Goal: Entertainment & Leisure: Browse casually

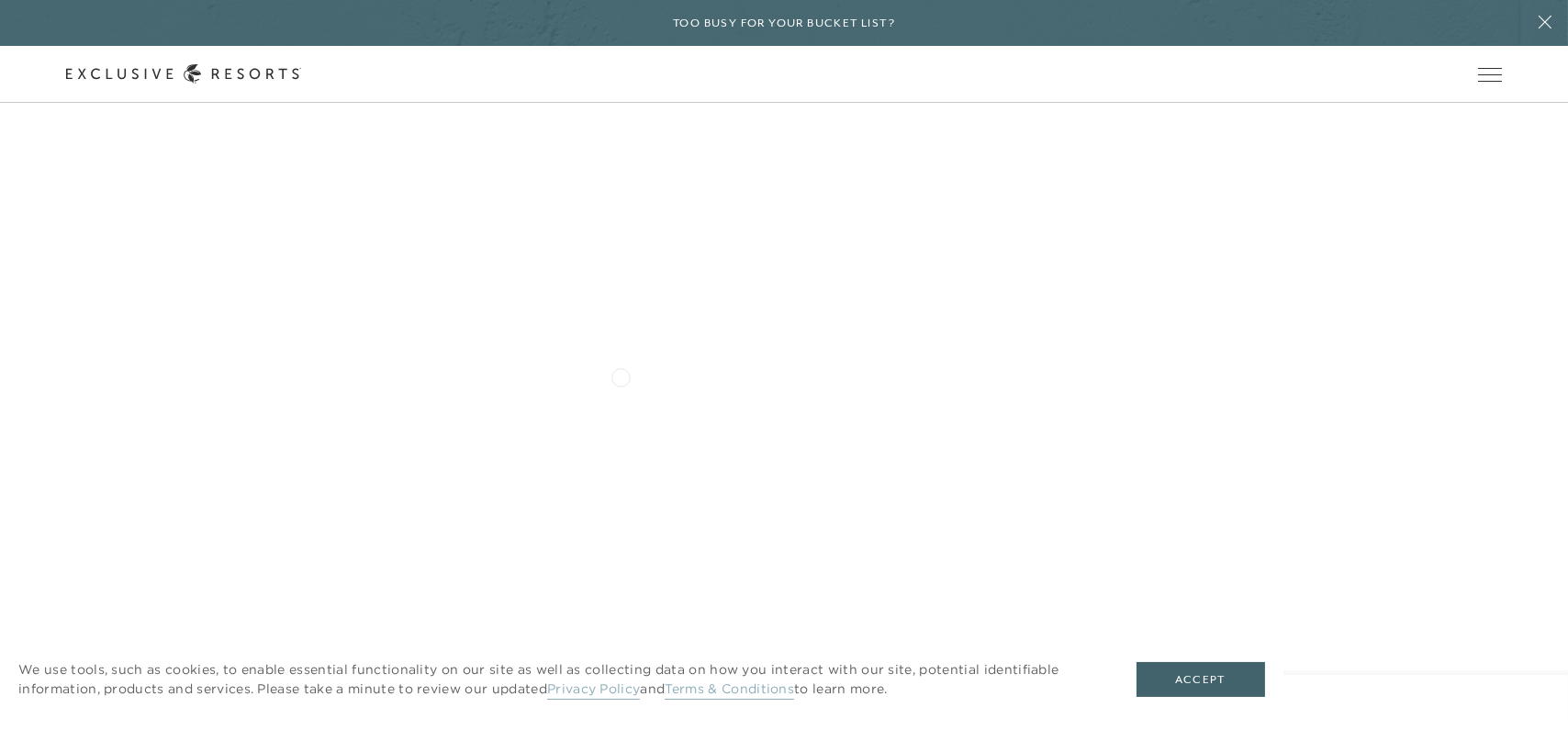
scroll to position [1377, 0]
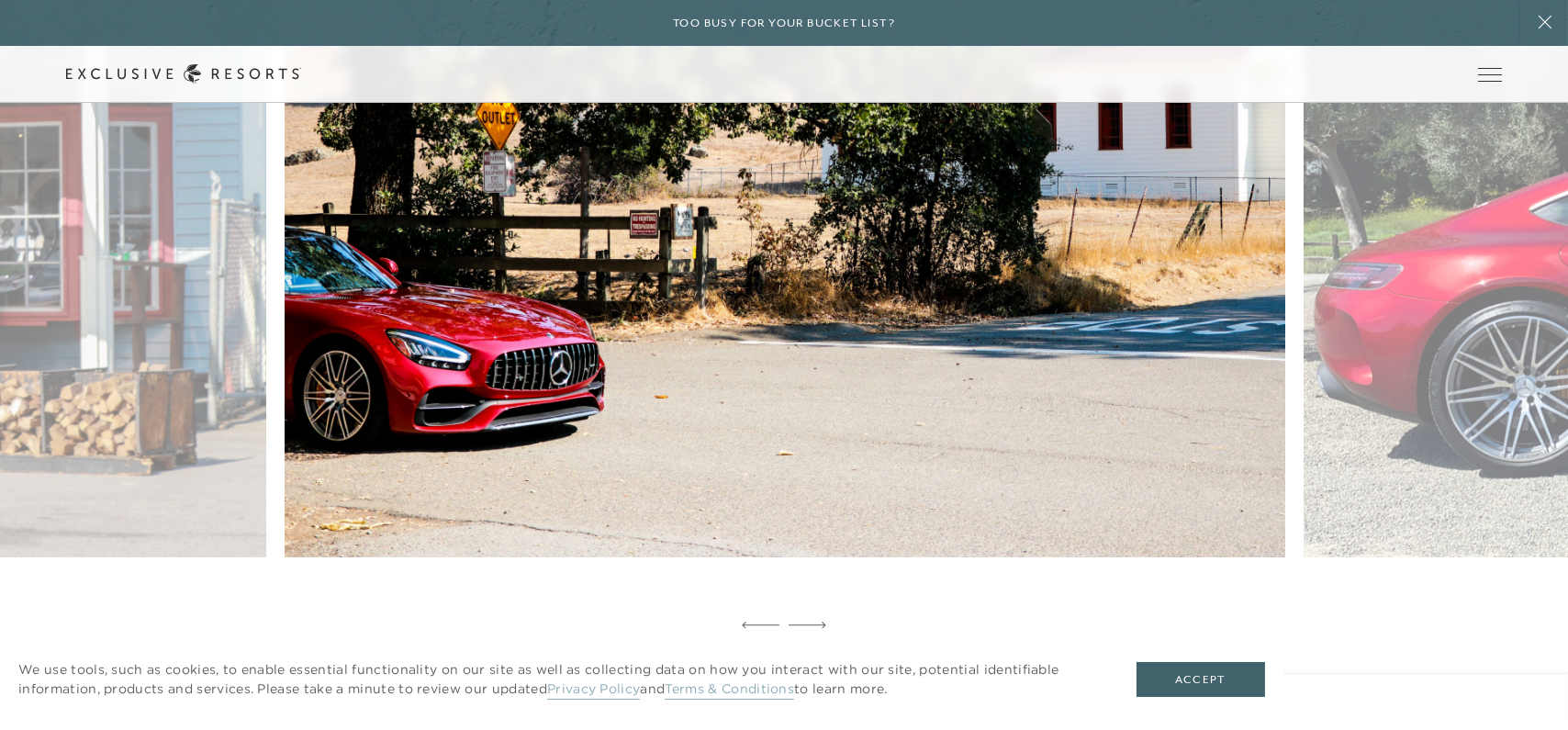
scroll to position [1468, 0]
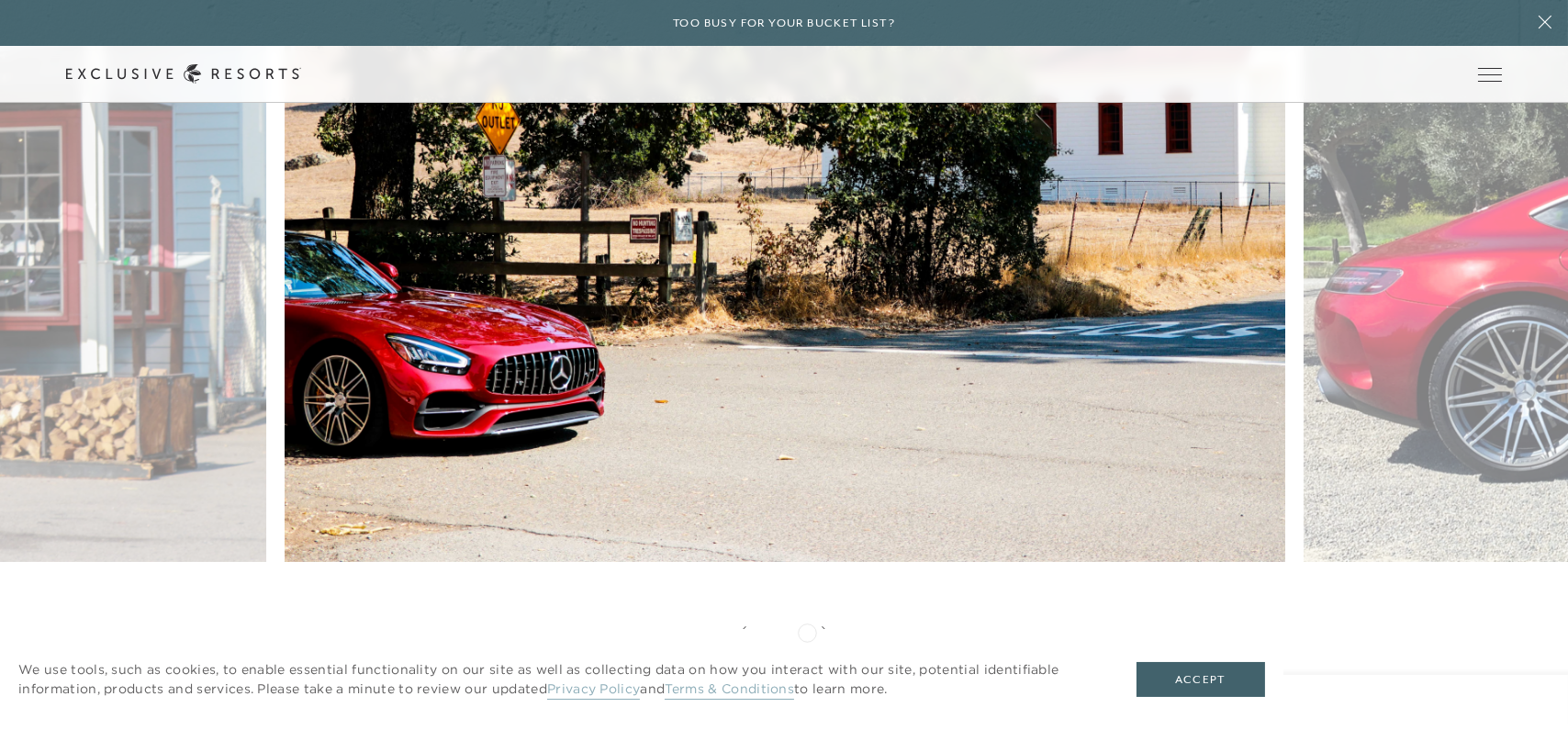
click at [807, 630] on div "We use tools, such as cookies, to enable essential functionality on our site as…" at bounding box center [641, 679] width 1283 height 101
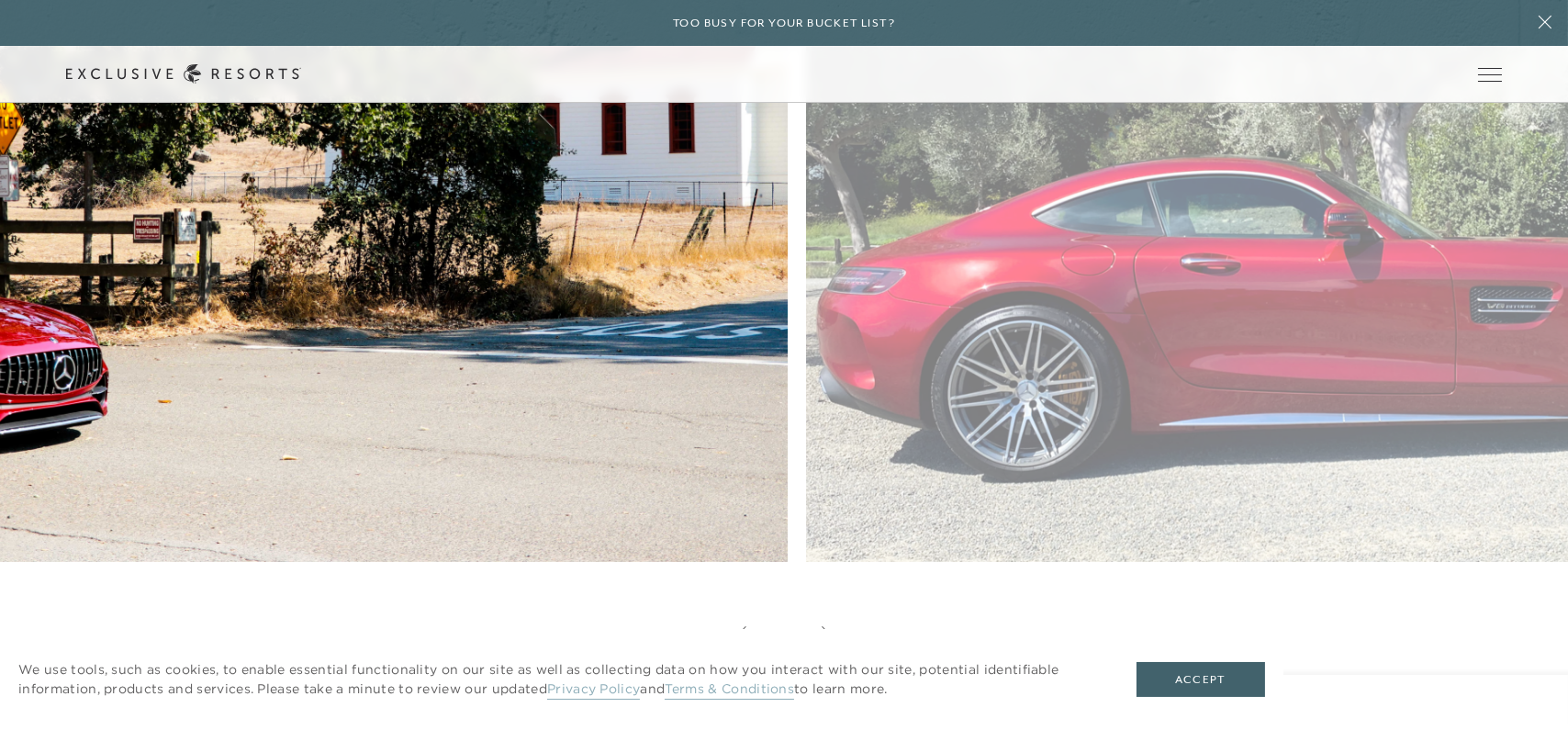
click at [509, 467] on figure at bounding box center [287, 281] width 1000 height 670
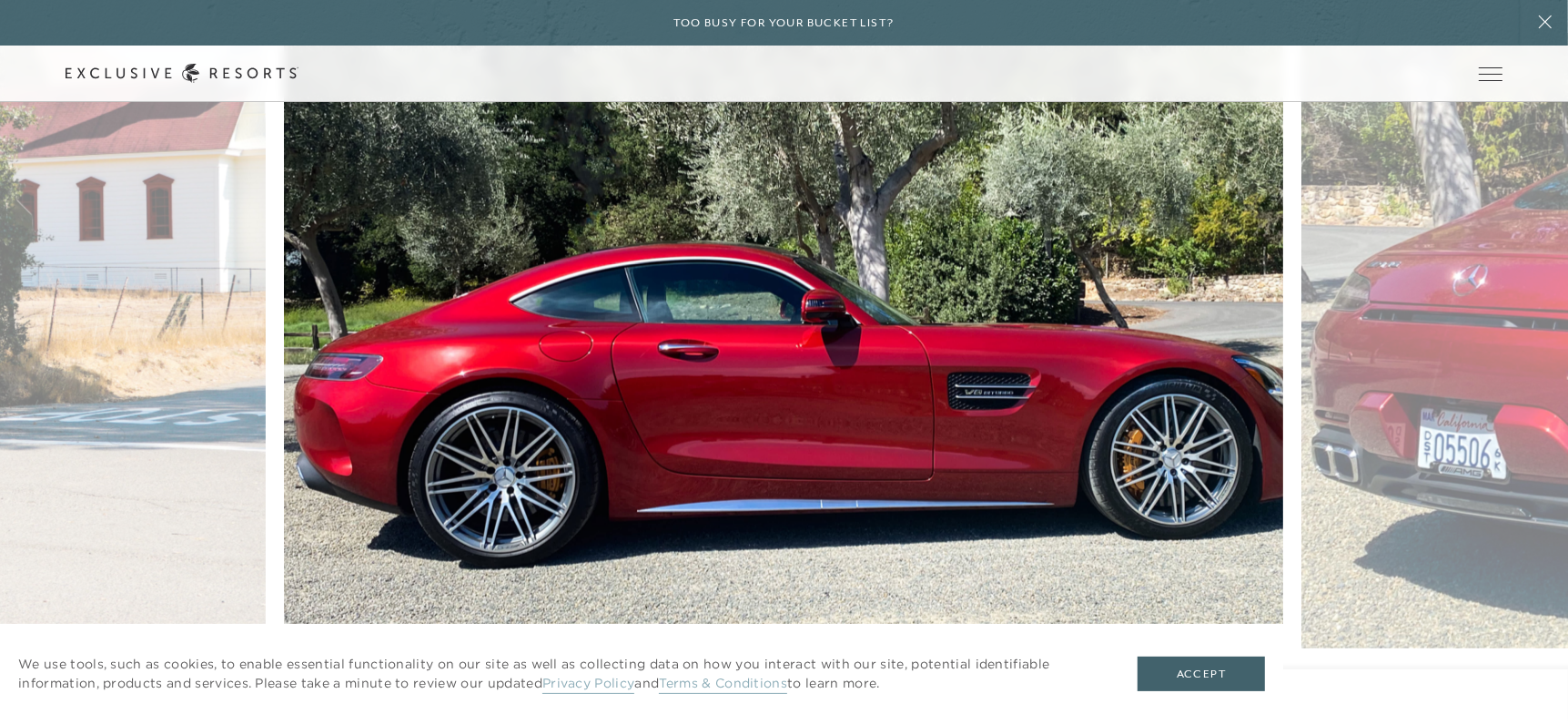
scroll to position [0, 0]
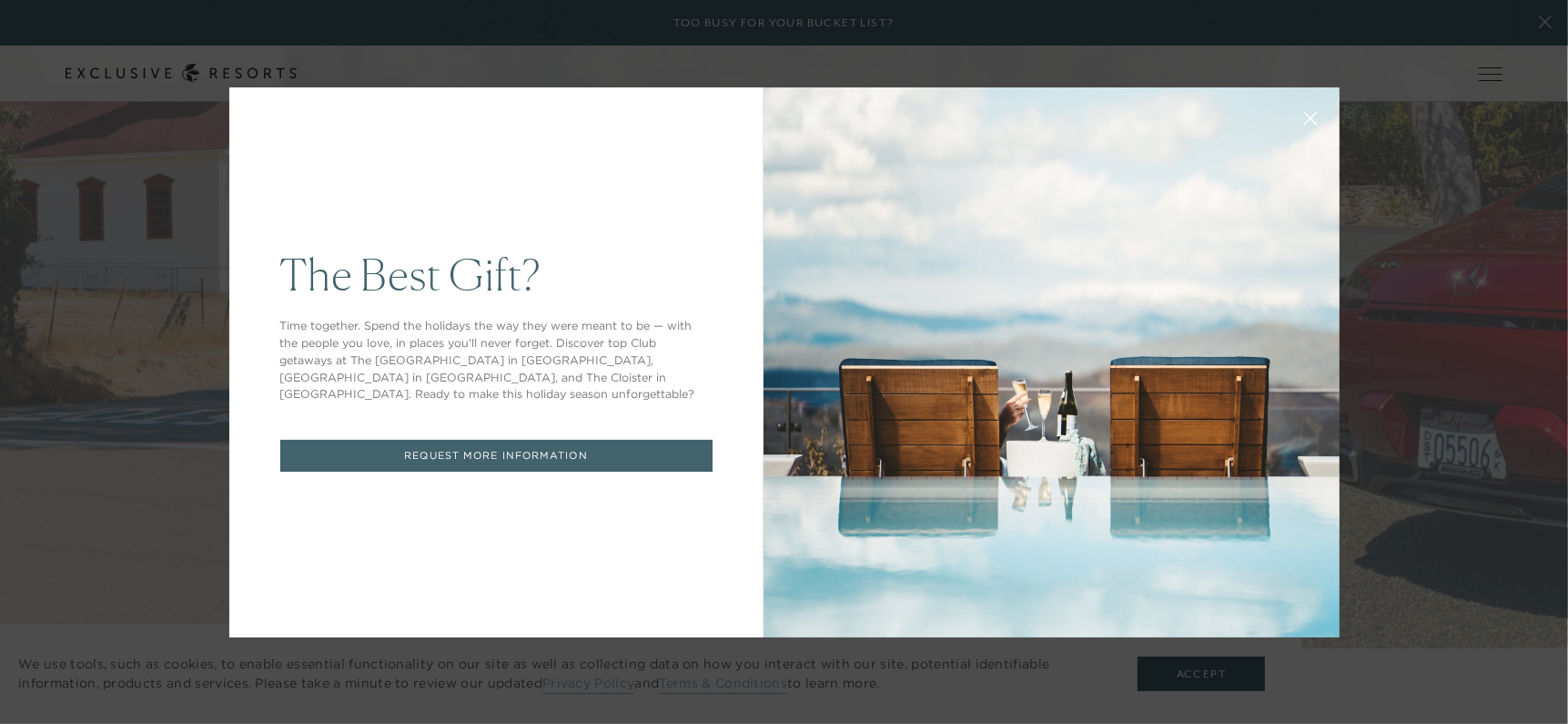
click at [1311, 116] on button at bounding box center [1311, 117] width 44 height 44
drag, startPoint x: 1311, startPoint y: 116, endPoint x: 1289, endPoint y: 122, distance: 22.8
click at [1311, 117] on button at bounding box center [1311, 117] width 44 height 44
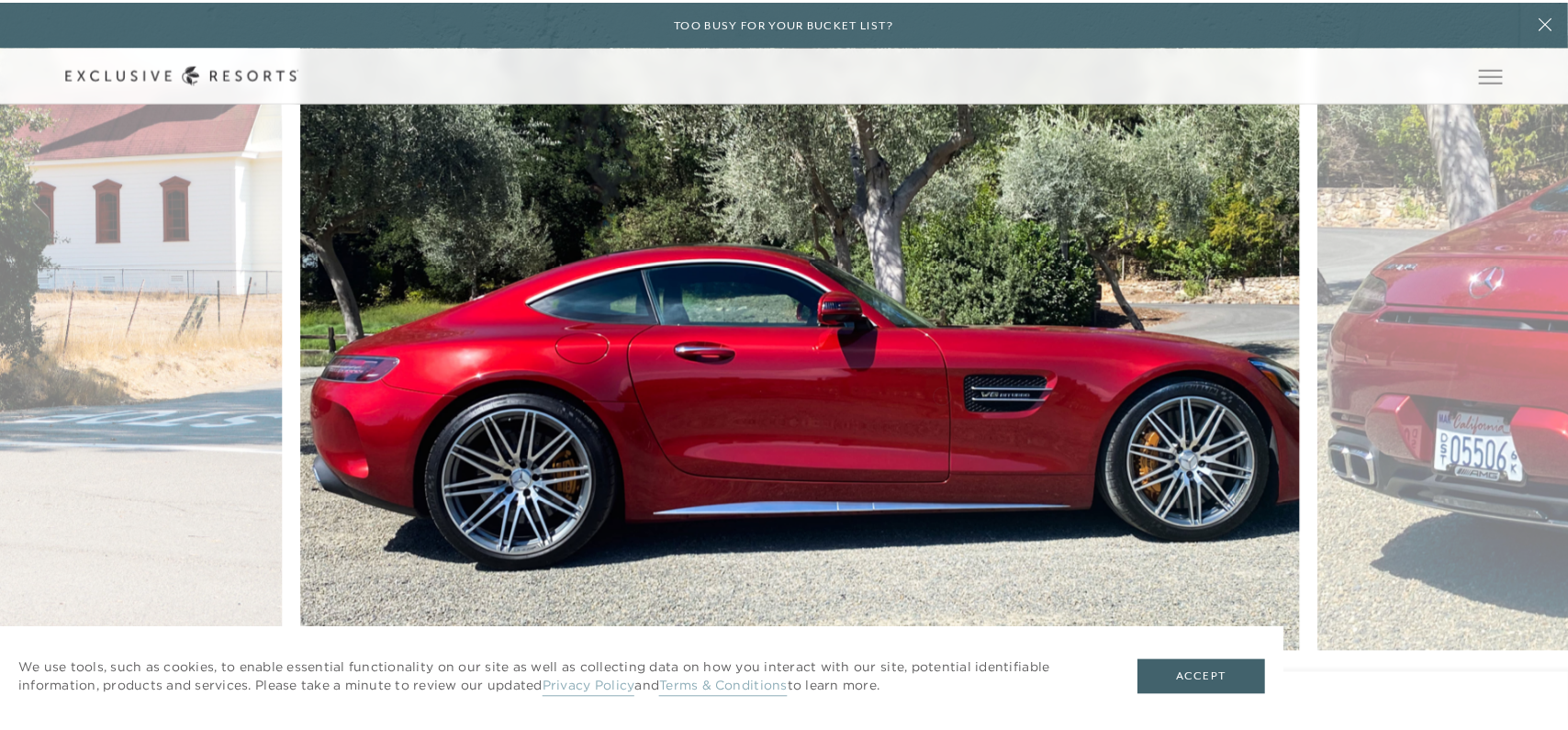
scroll to position [1377, 0]
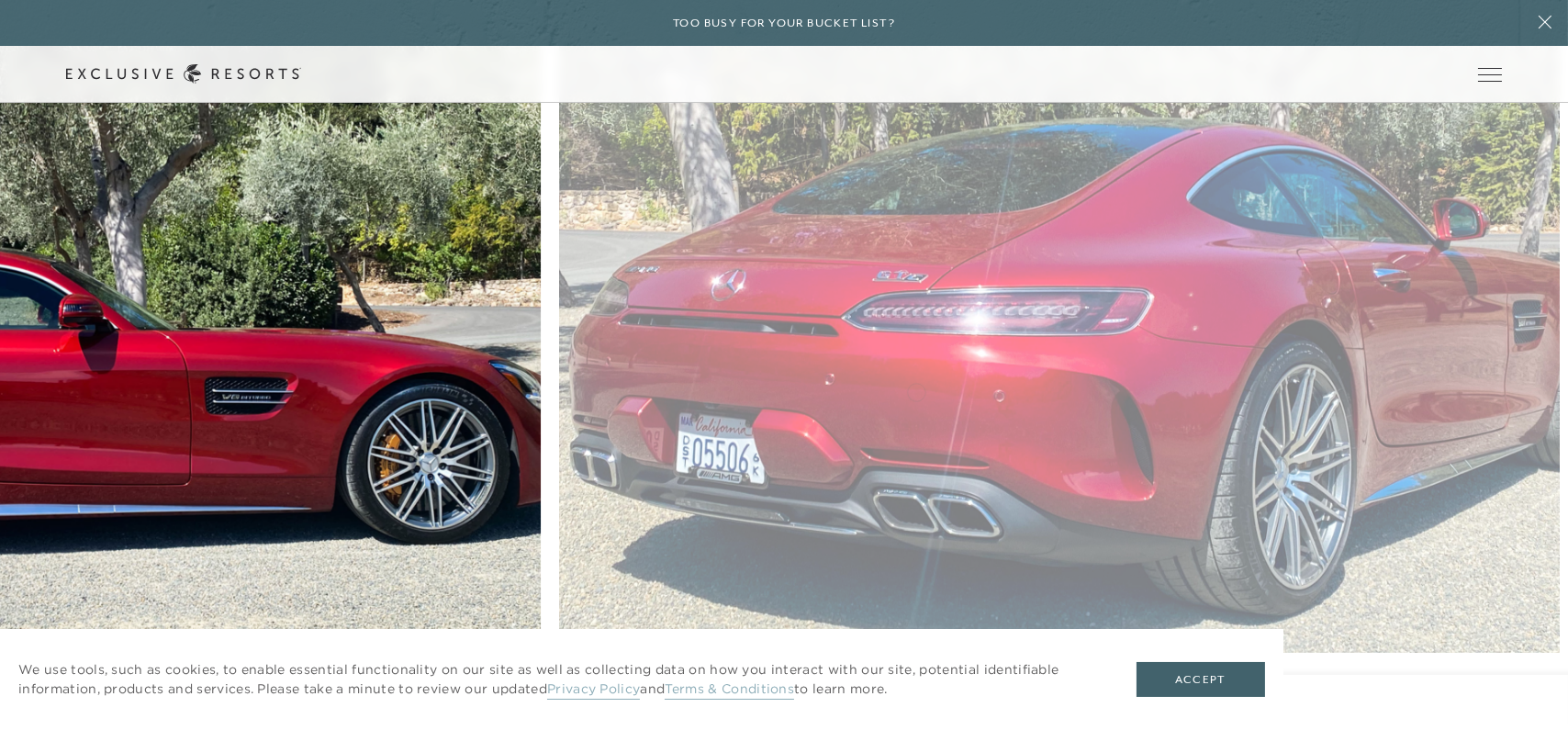
click at [66, 383] on figure at bounding box center [41, 372] width 1000 height 670
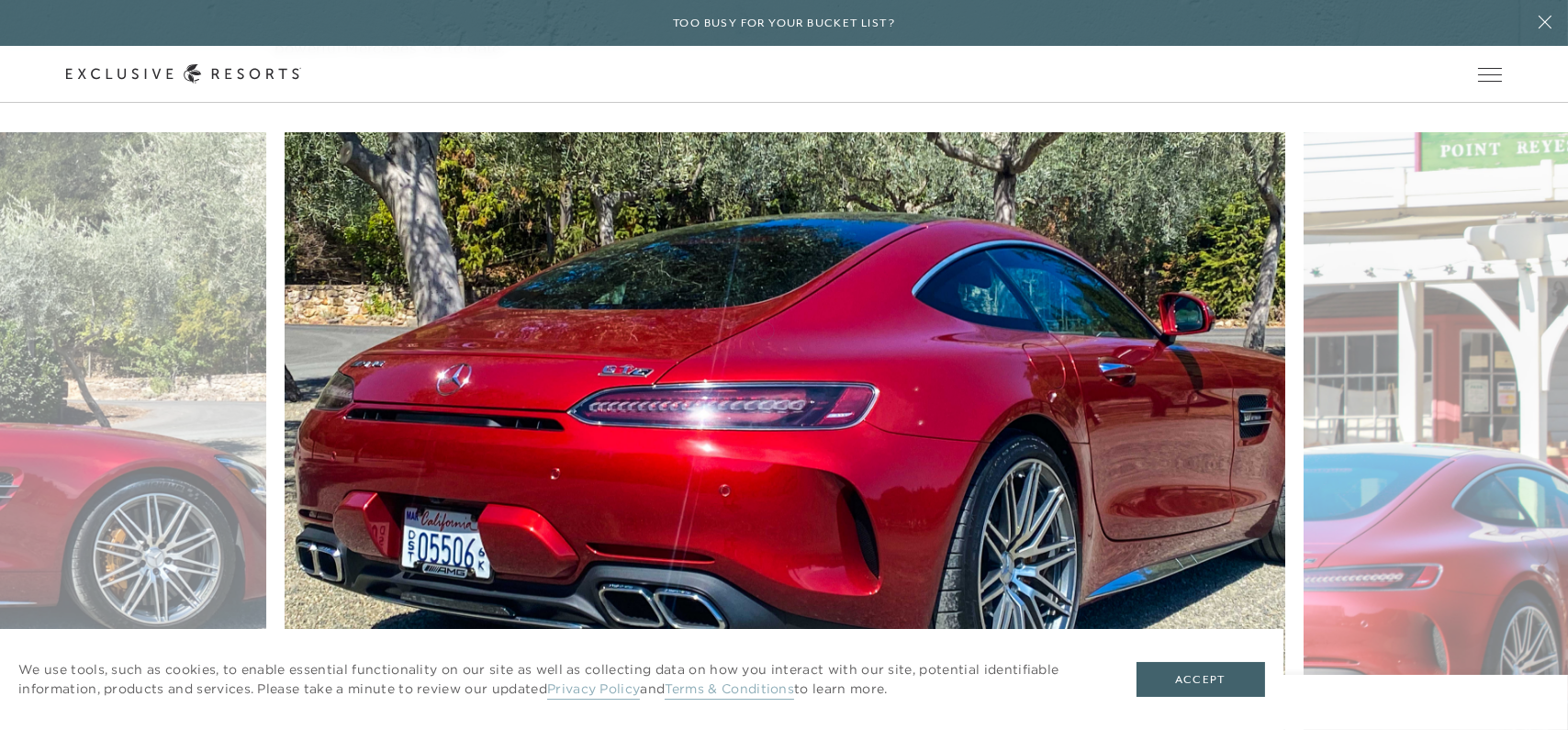
scroll to position [1285, 0]
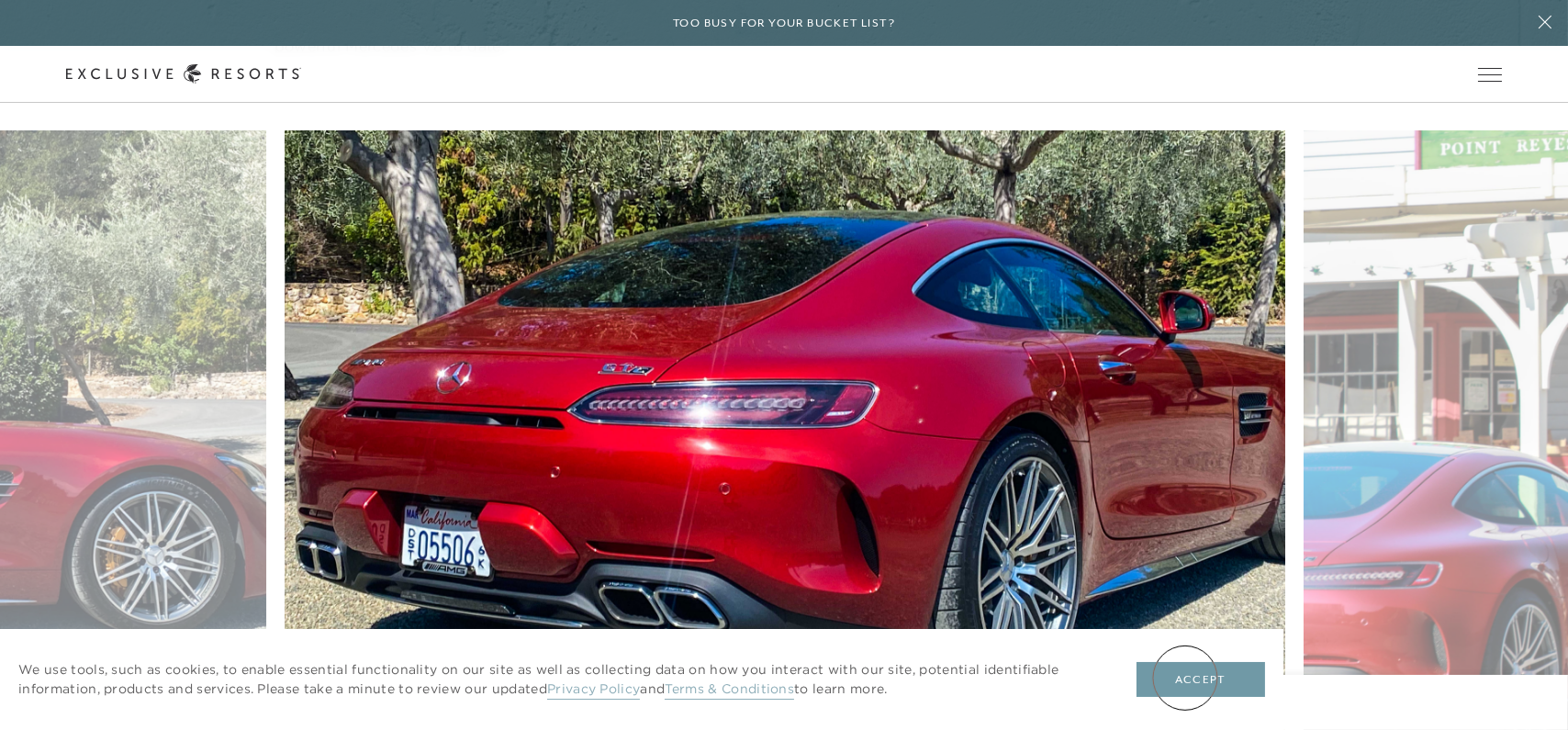
click at [1185, 677] on button "Accept" at bounding box center [1199, 679] width 128 height 35
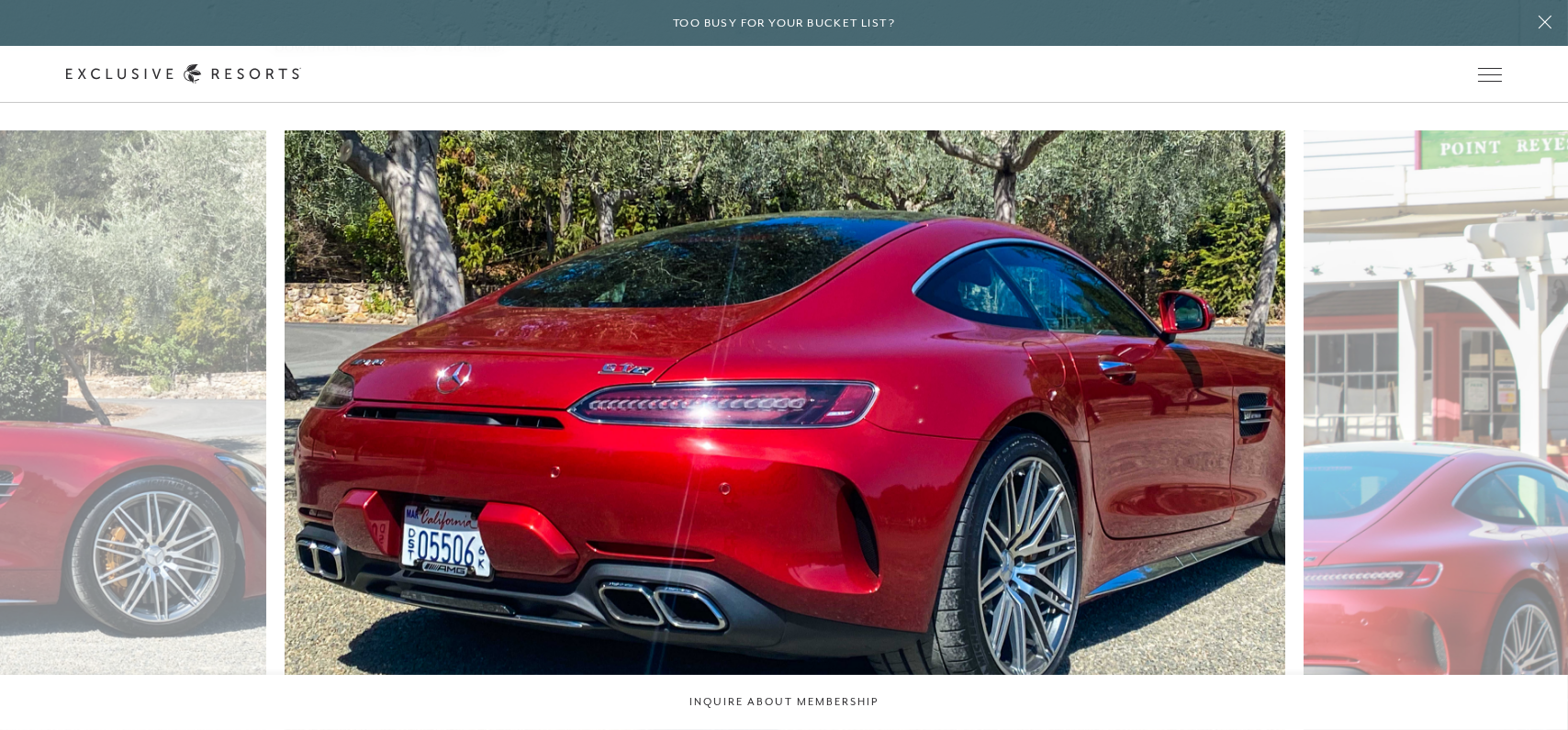
click at [416, 512] on figure at bounding box center [784, 465] width 1000 height 670
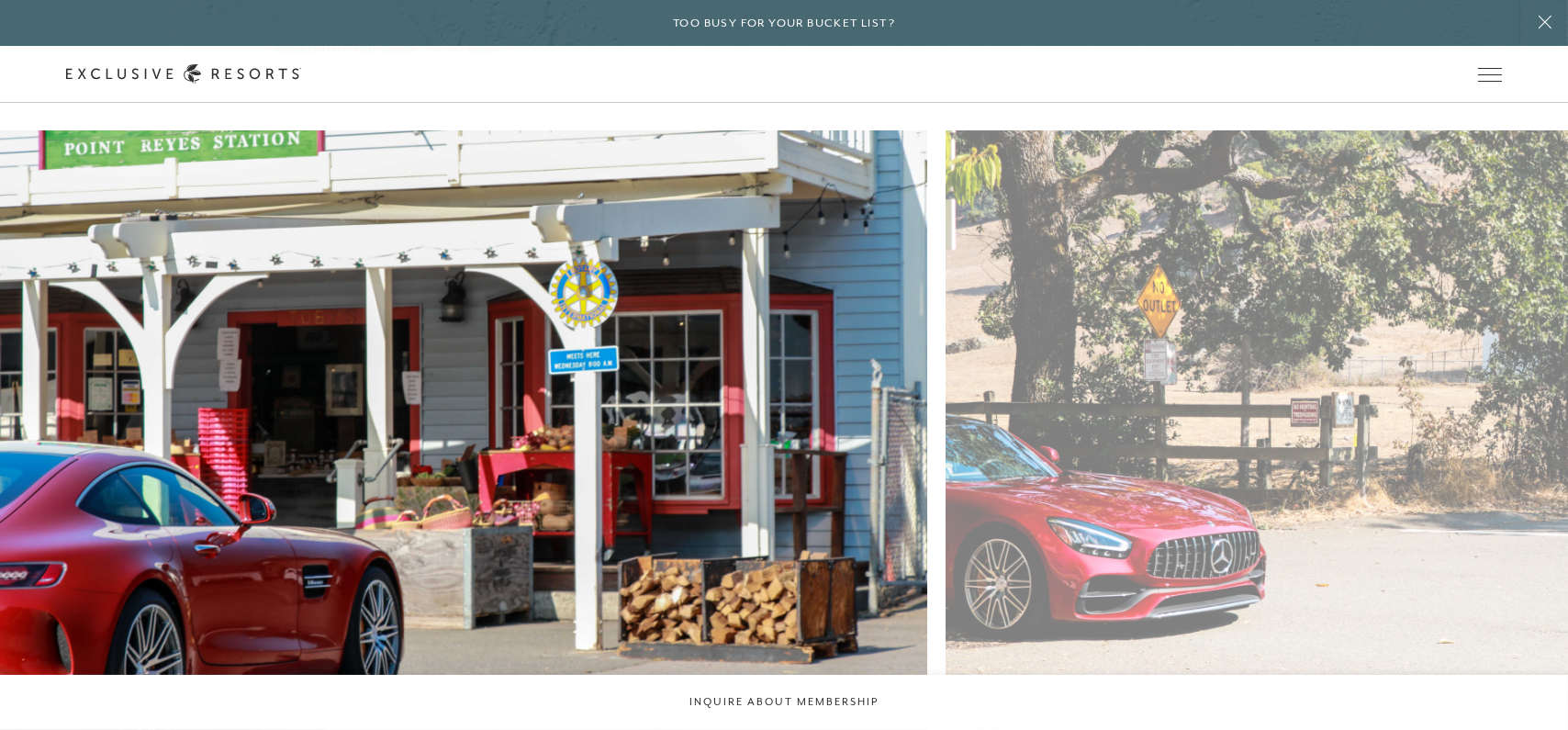
click at [370, 441] on figure at bounding box center [427, 465] width 1000 height 670
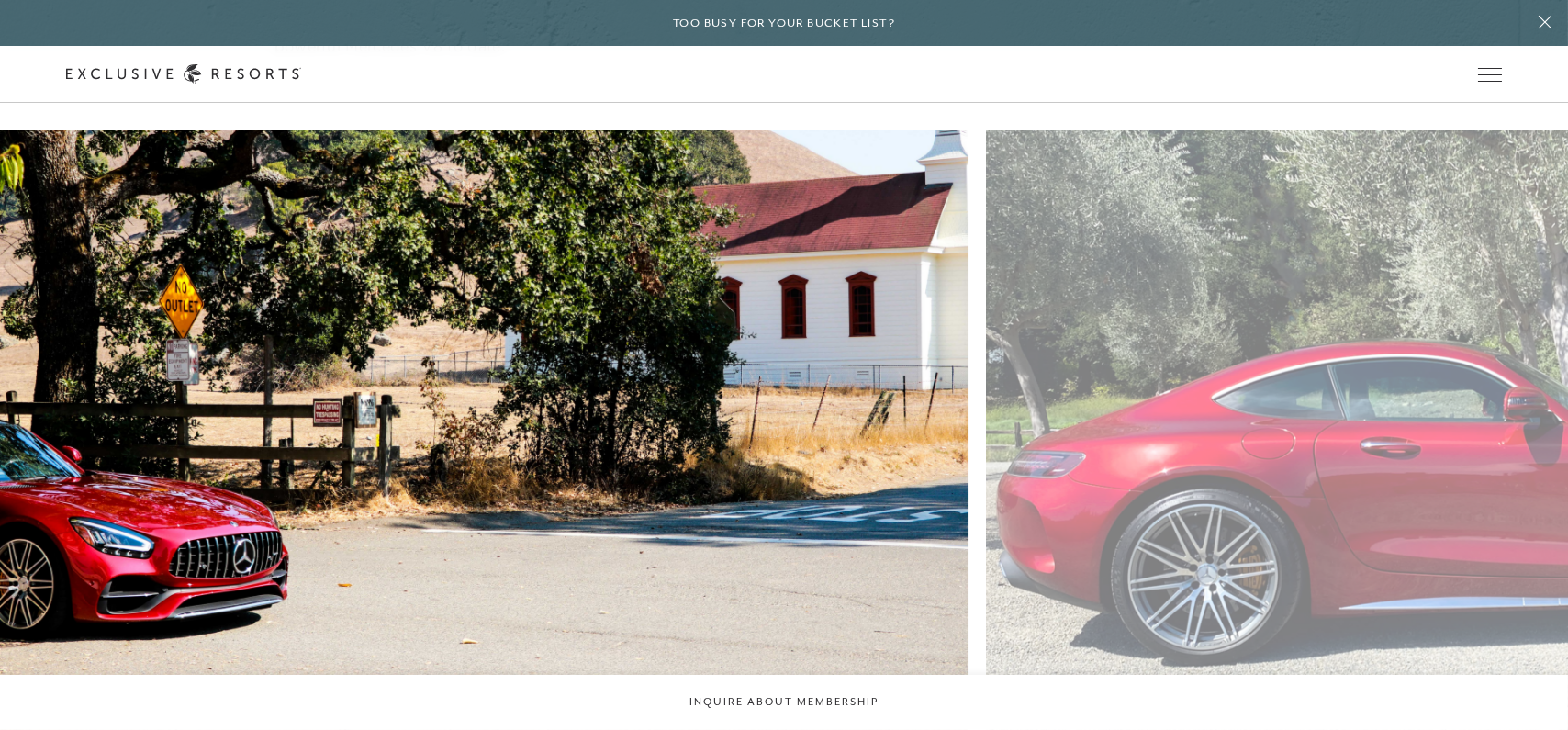
click at [410, 422] on figure at bounding box center [467, 465] width 1000 height 670
